Goal: Transaction & Acquisition: Purchase product/service

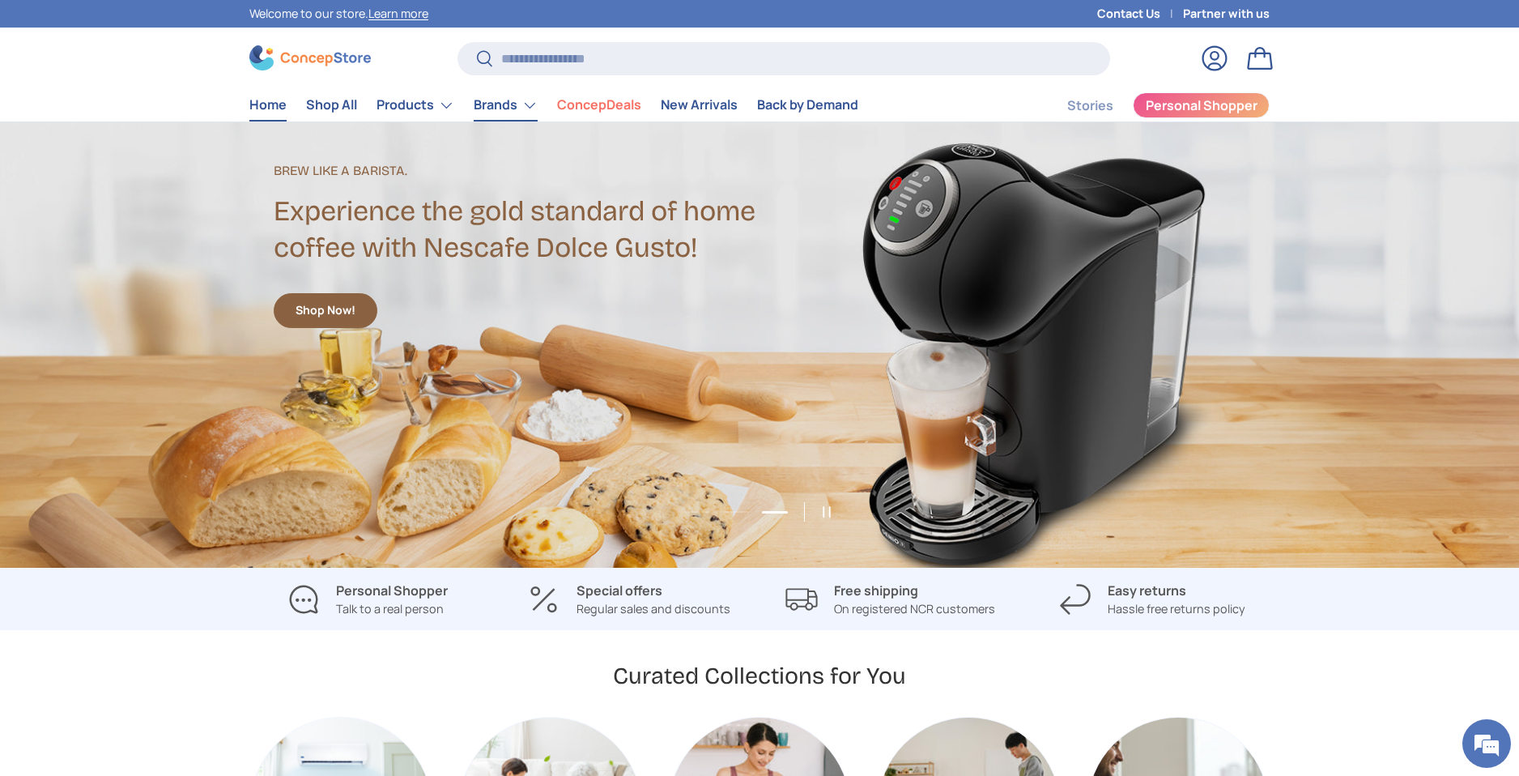
click at [487, 103] on link "Brands" at bounding box center [506, 105] width 64 height 32
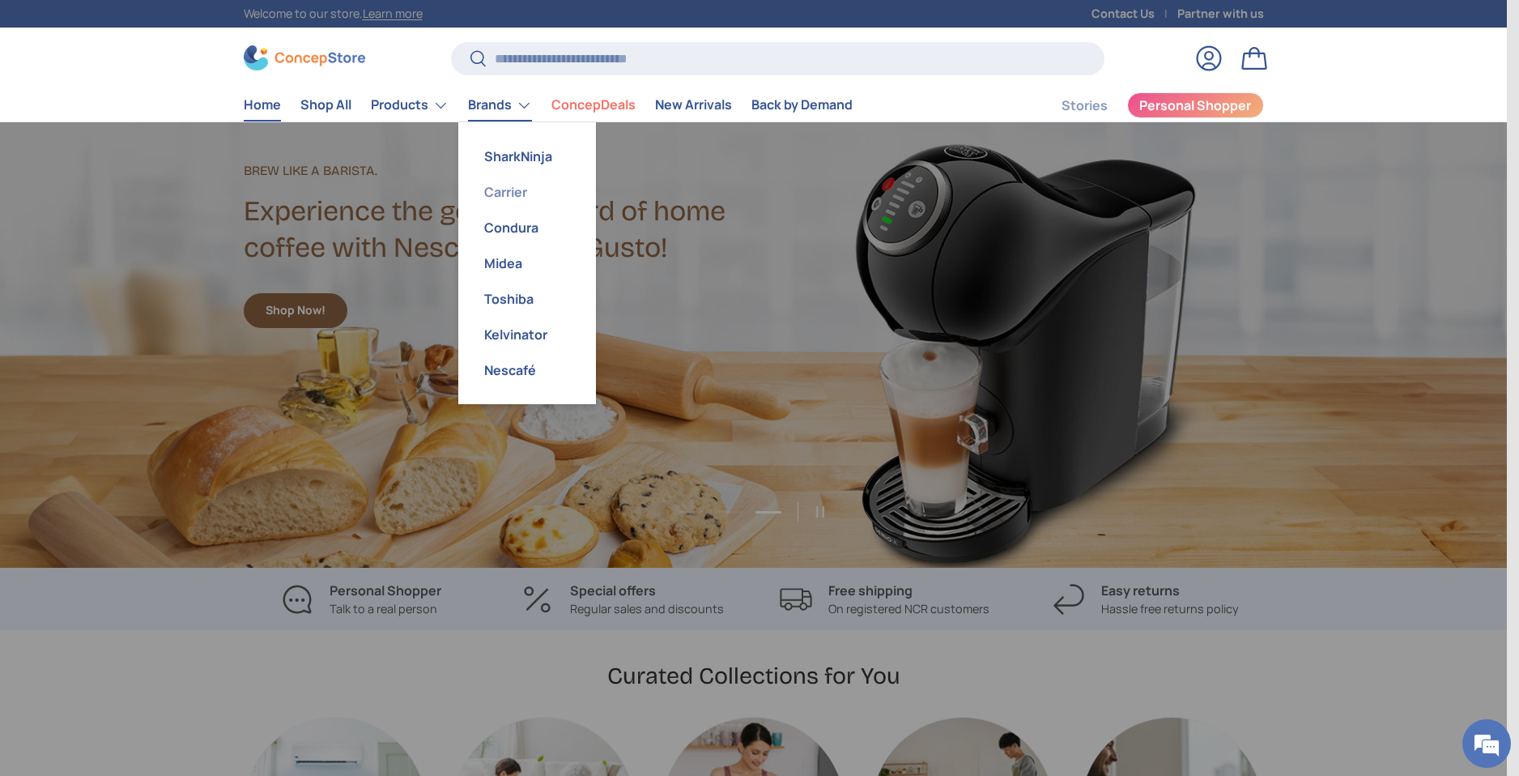
click at [508, 190] on link "Carrier" at bounding box center [527, 192] width 118 height 36
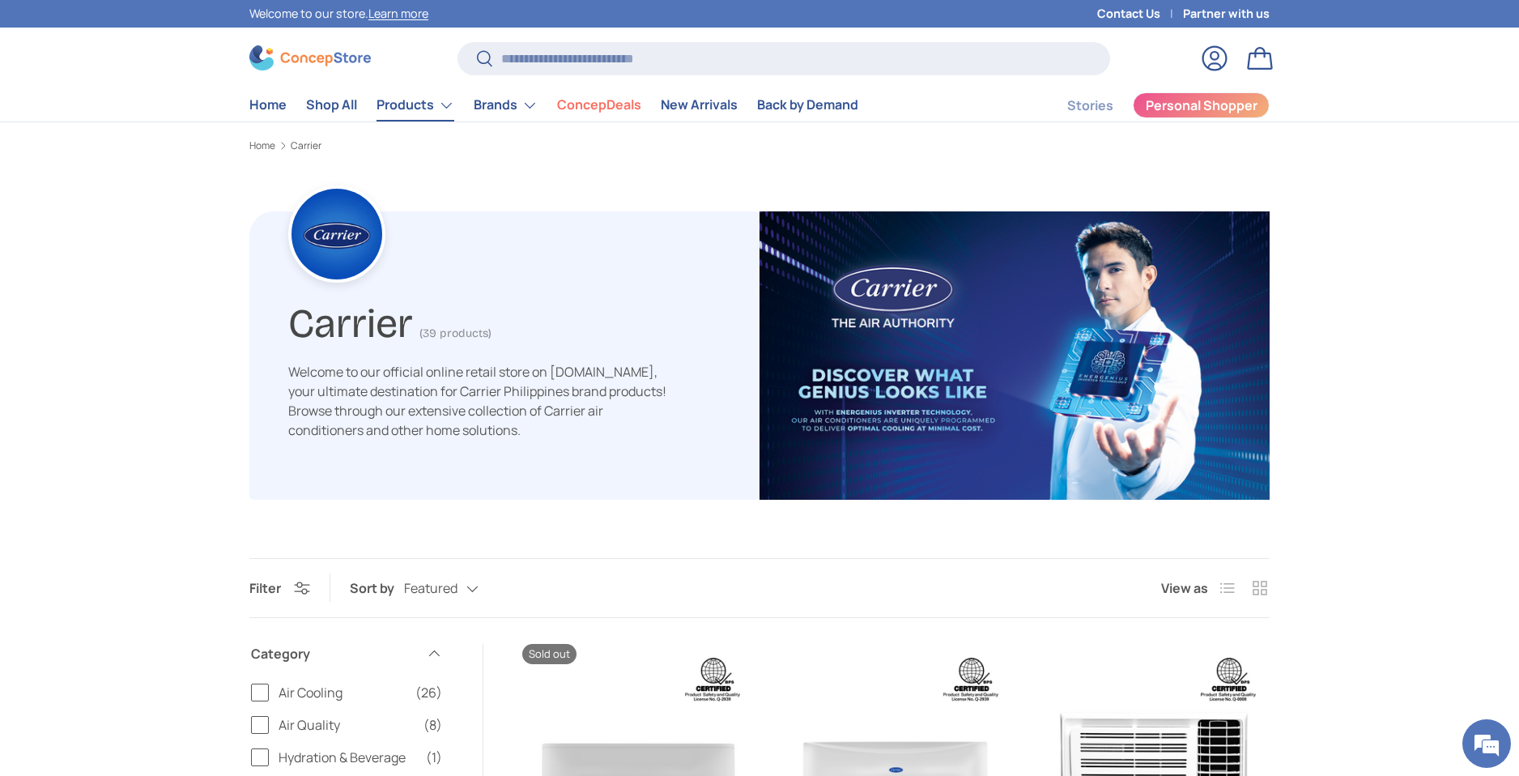
click at [415, 104] on link "Products" at bounding box center [416, 105] width 78 height 32
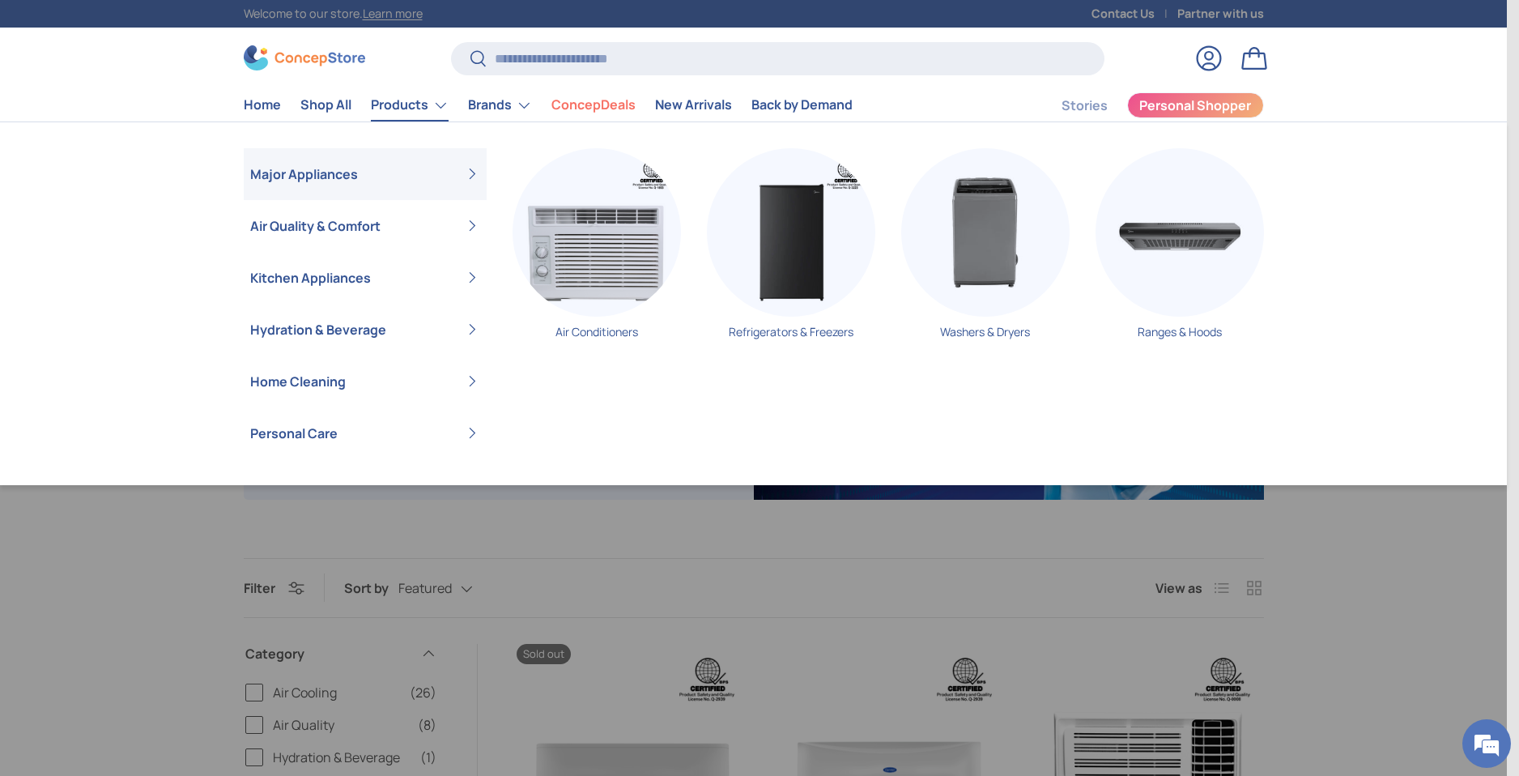
click at [391, 104] on link "Products" at bounding box center [410, 105] width 78 height 32
click at [345, 109] on link "Shop All" at bounding box center [319, 105] width 51 height 32
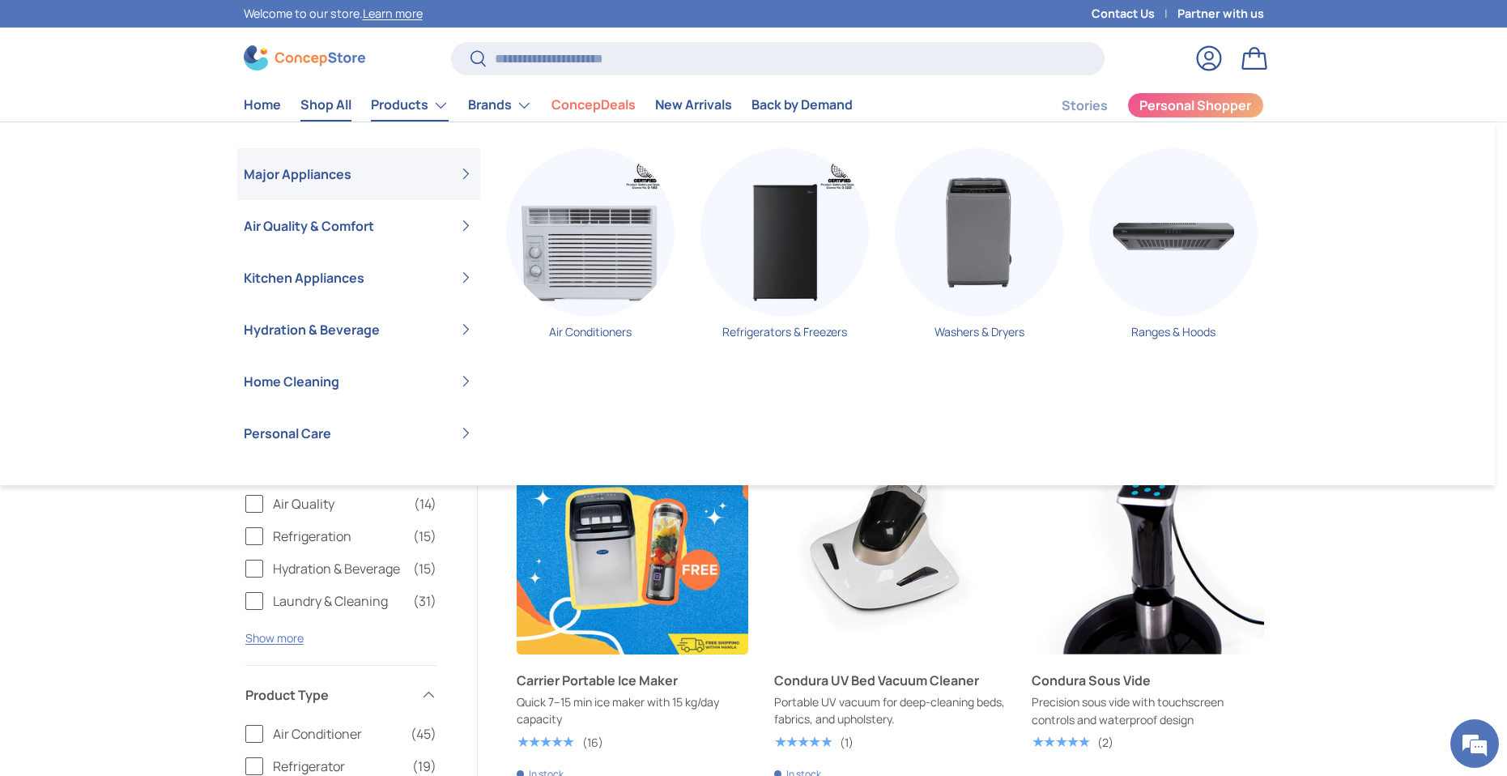
drag, startPoint x: 1381, startPoint y: 553, endPoint x: 1363, endPoint y: 556, distance: 18.1
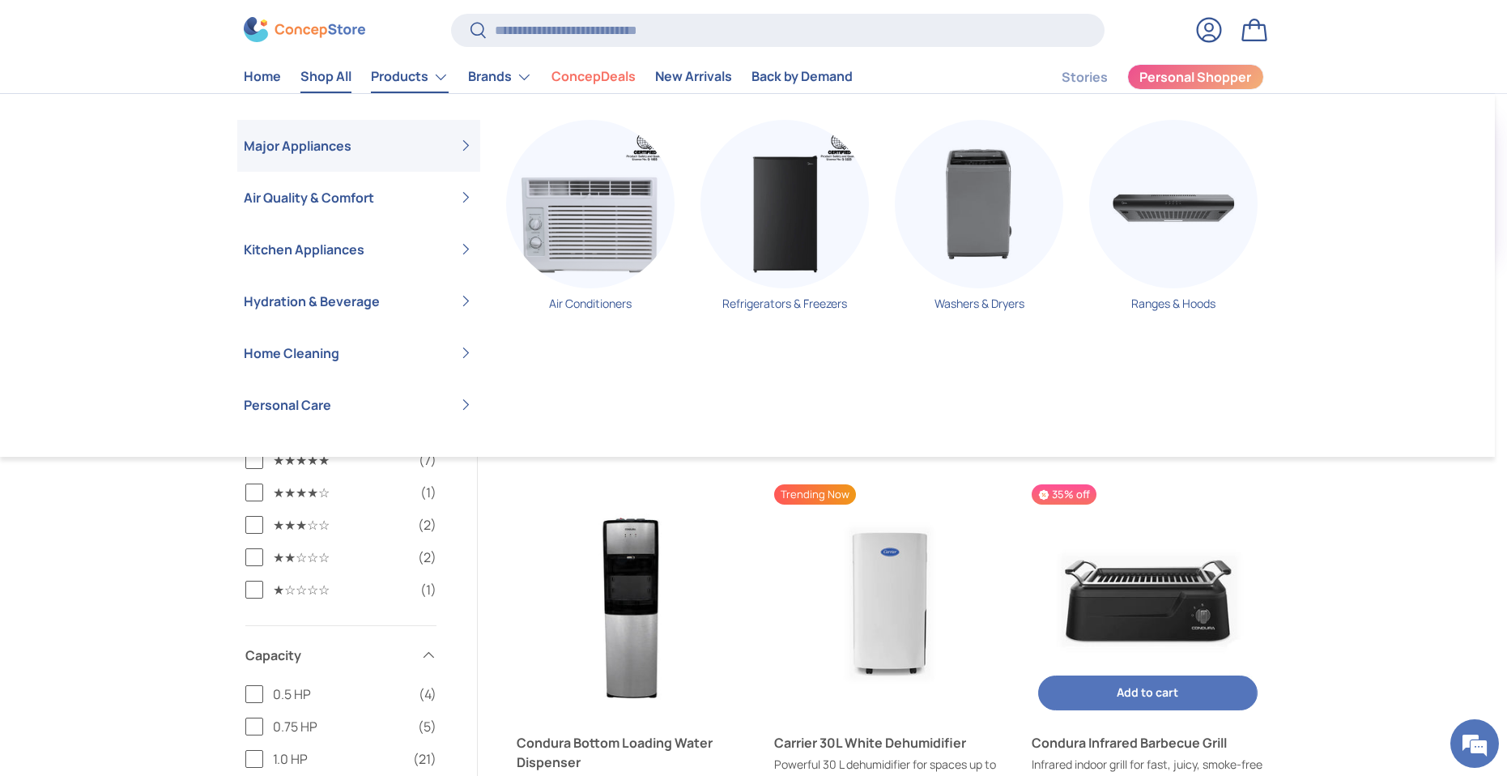
click at [1183, 586] on img "Condura Infrared Barbecue Grill" at bounding box center [1148, 600] width 232 height 232
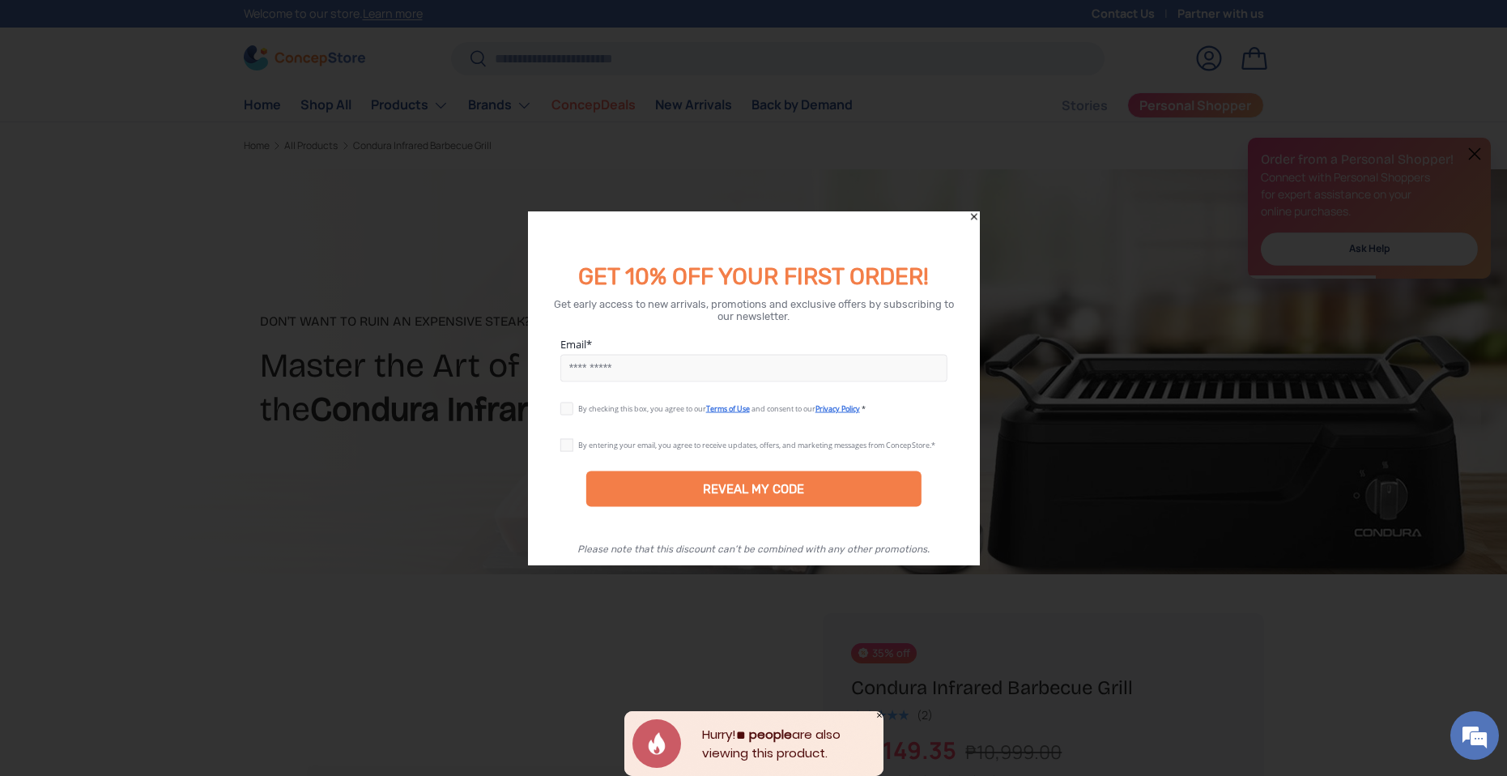
click at [973, 213] on icon "Close" at bounding box center [973, 216] width 11 height 11
